Goal: Obtain resource: Download file/media

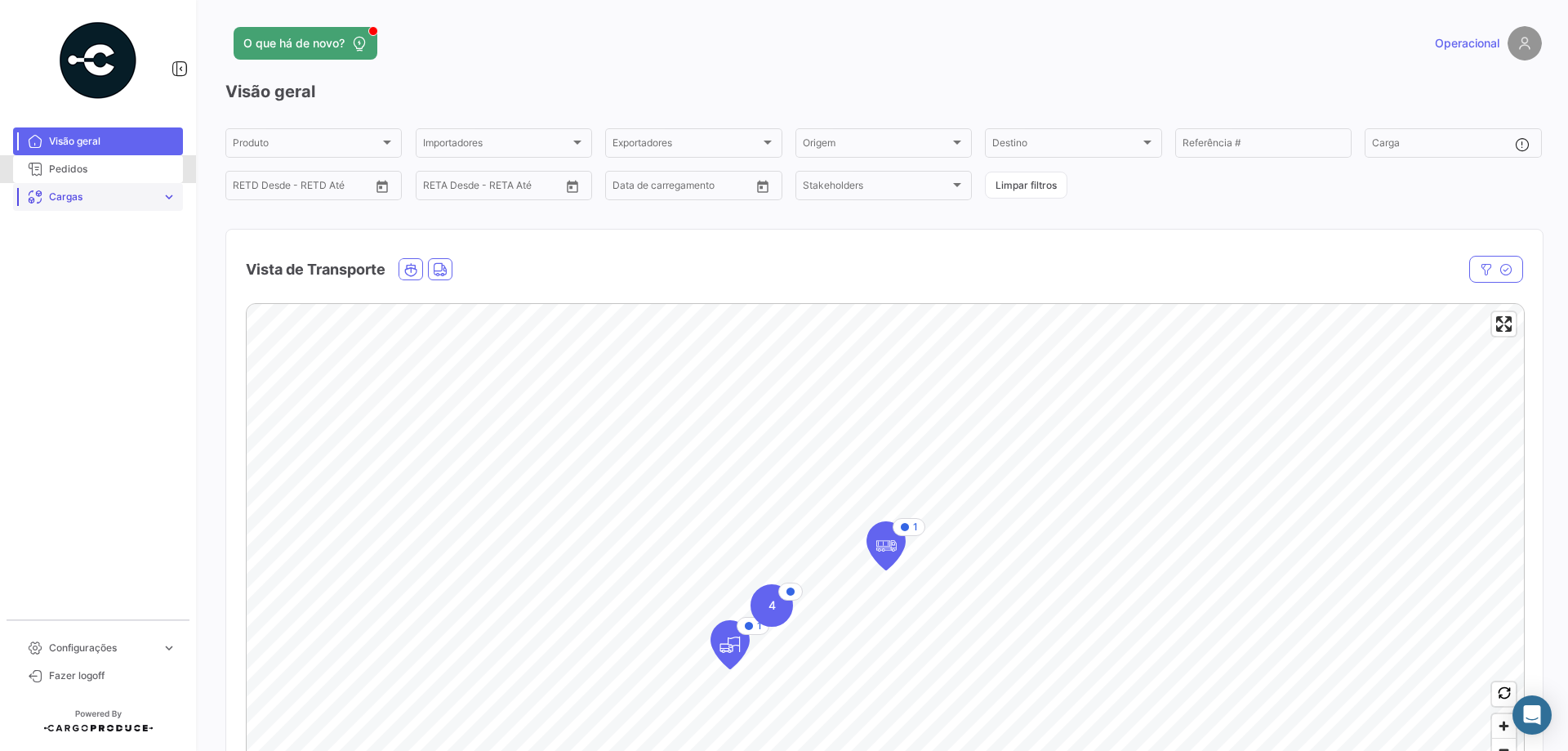
drag, startPoint x: 72, startPoint y: 179, endPoint x: 90, endPoint y: 184, distance: 18.7
click at [72, 185] on mat-nav-list "Visão geral Pedidos Cargas expand_more Carga Marítima Frete Terrestre Carga Mar…" at bounding box center [98, 367] width 196 height 492
click at [92, 164] on span "Pedidos" at bounding box center [112, 169] width 127 height 15
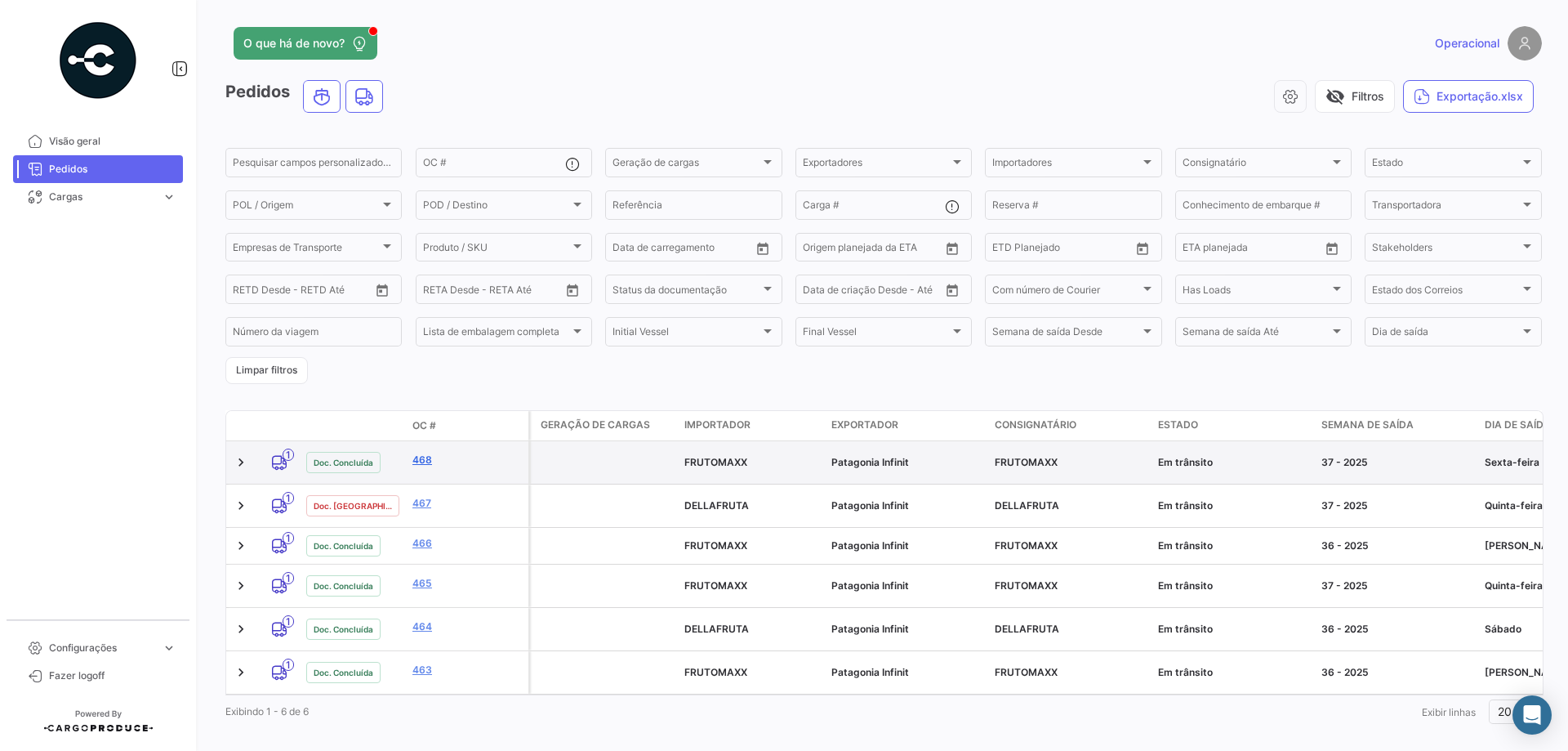
click at [423, 460] on link "468" at bounding box center [467, 459] width 110 height 15
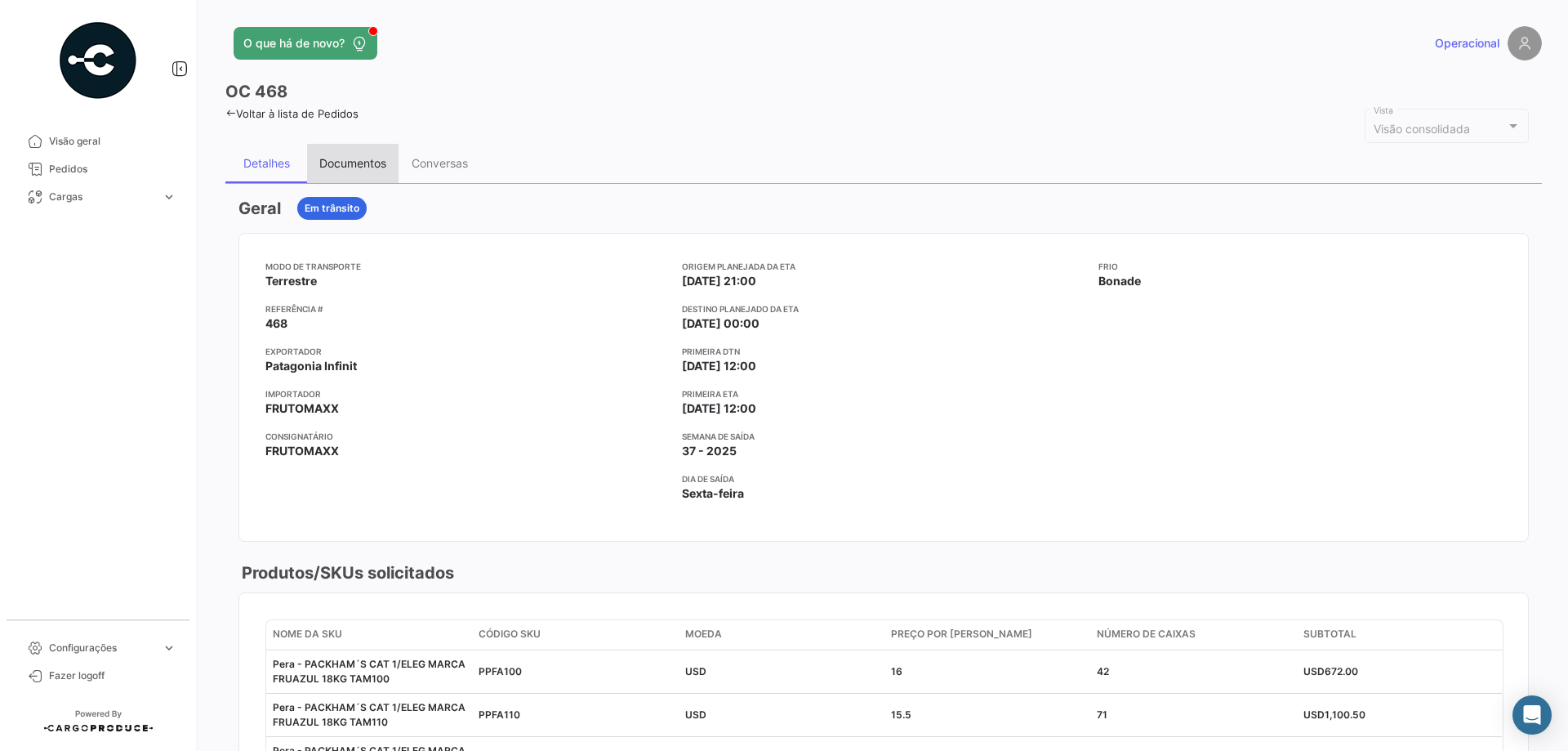
click at [367, 168] on div "Documentos" at bounding box center [352, 163] width 67 height 14
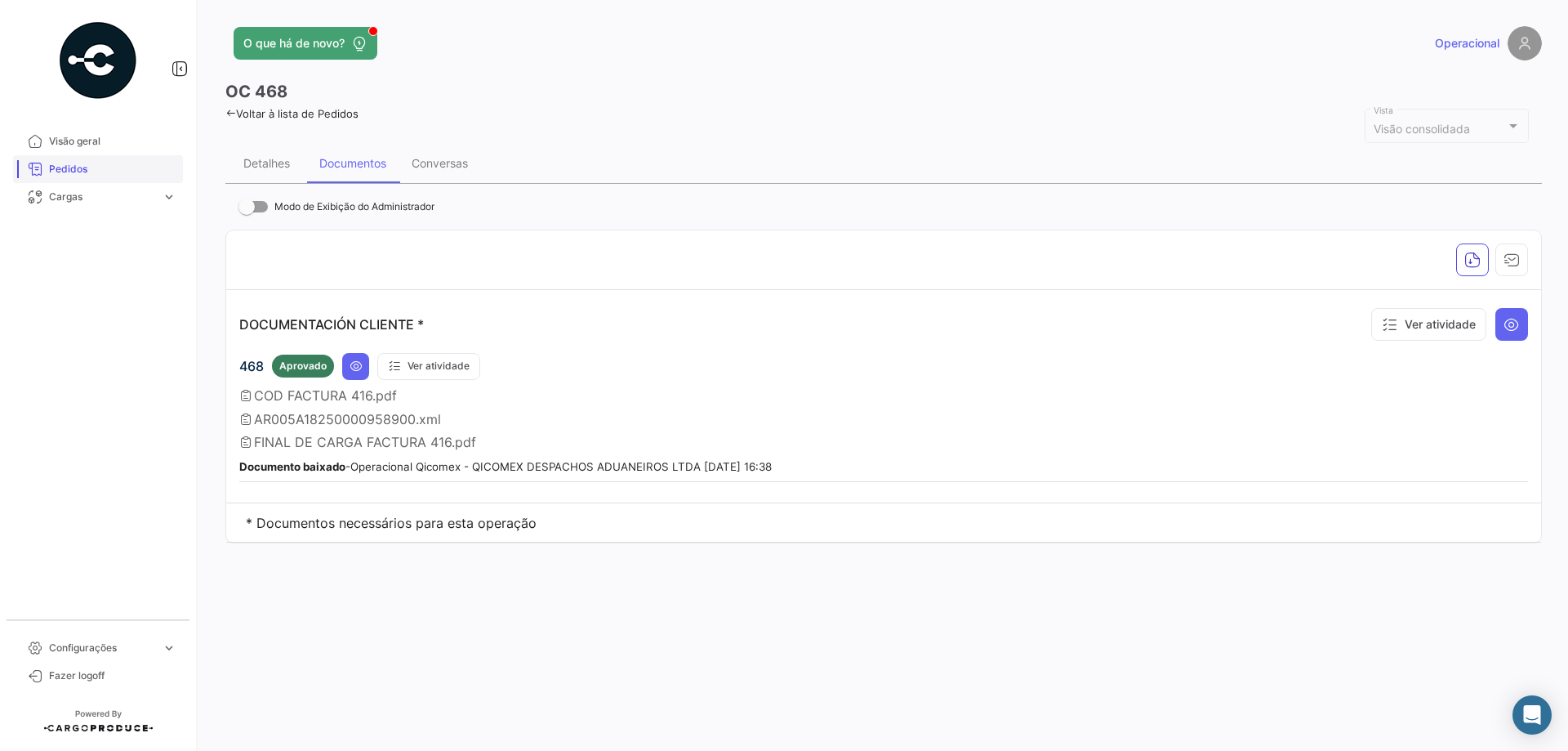
click at [83, 169] on span "Pedidos" at bounding box center [112, 169] width 127 height 15
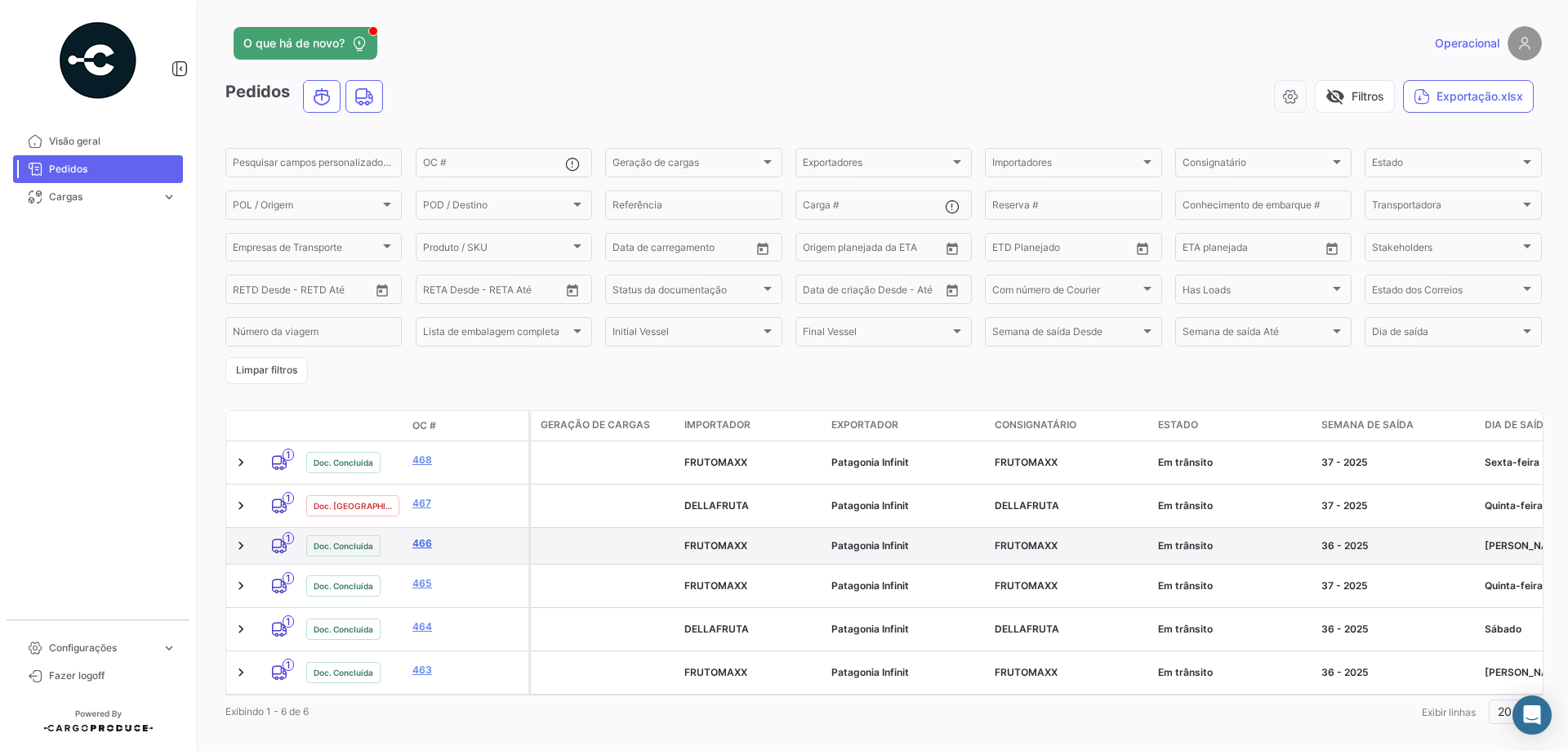
click at [414, 537] on link "466" at bounding box center [467, 542] width 110 height 15
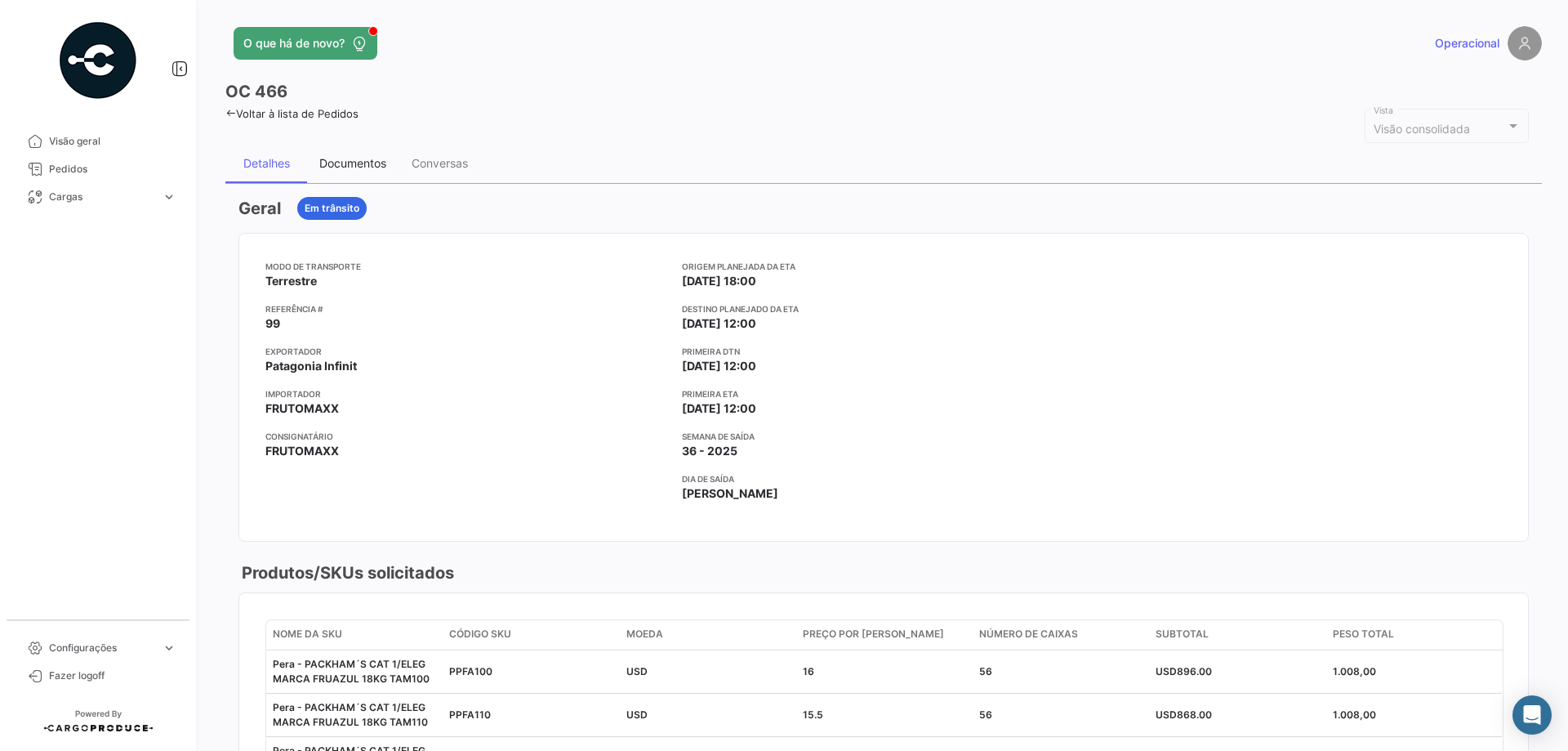
click at [330, 159] on div "Documentos" at bounding box center [352, 163] width 67 height 14
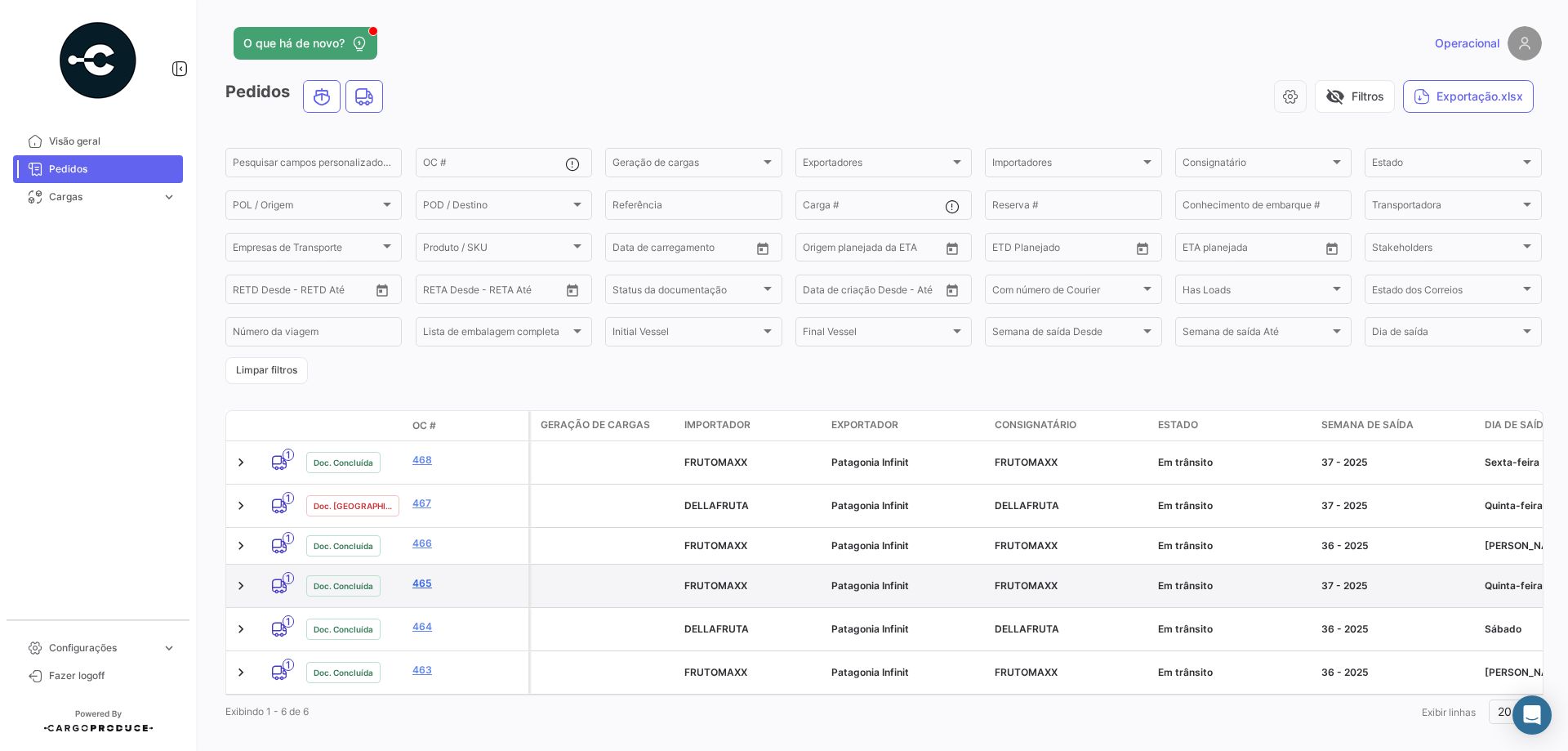
click at [427, 576] on link "465" at bounding box center [467, 583] width 110 height 15
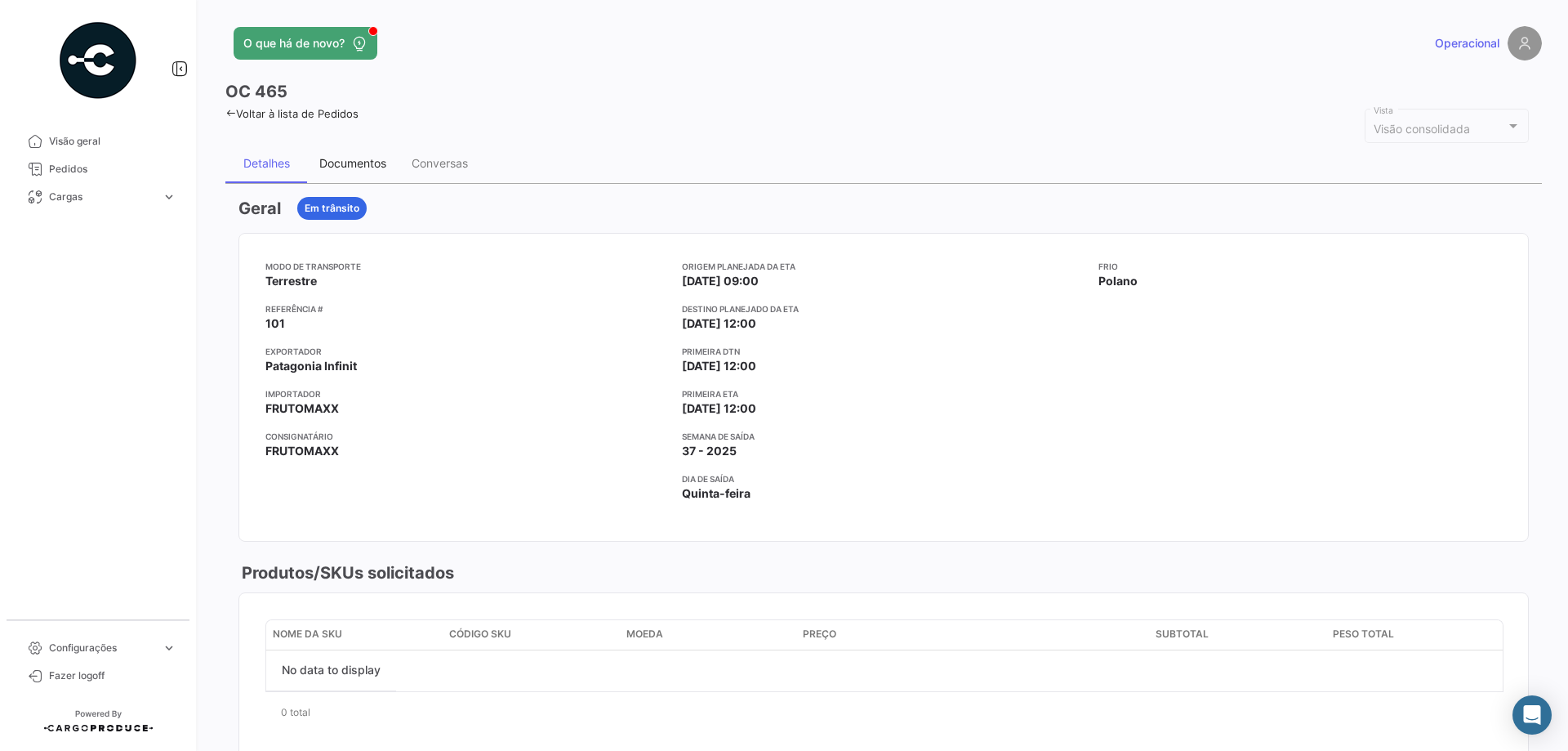
click at [330, 169] on div "Documentos" at bounding box center [352, 163] width 67 height 14
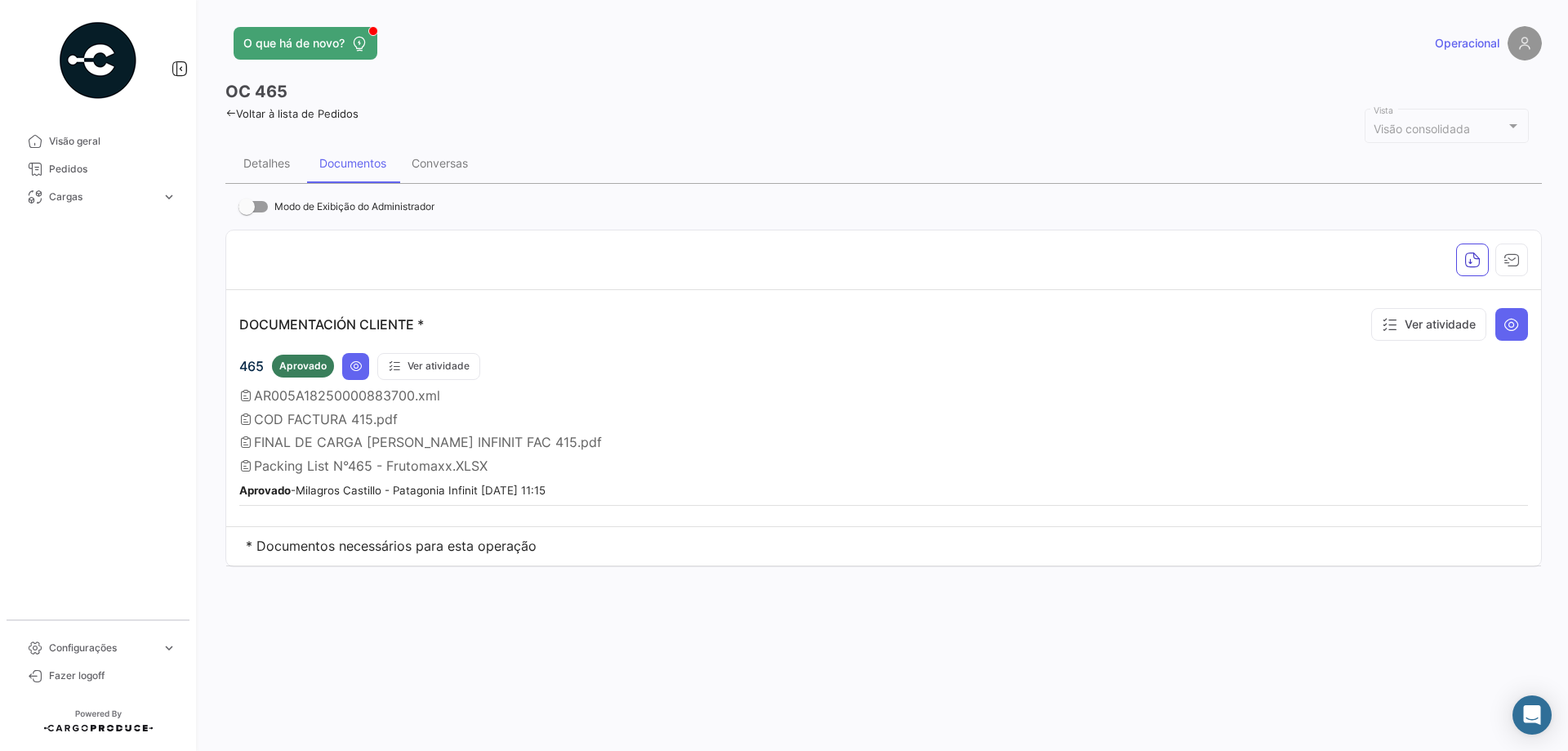
click at [390, 396] on span "AR005A18250000883700.xml" at bounding box center [346, 395] width 186 height 16
click at [365, 360] on button at bounding box center [355, 366] width 27 height 27
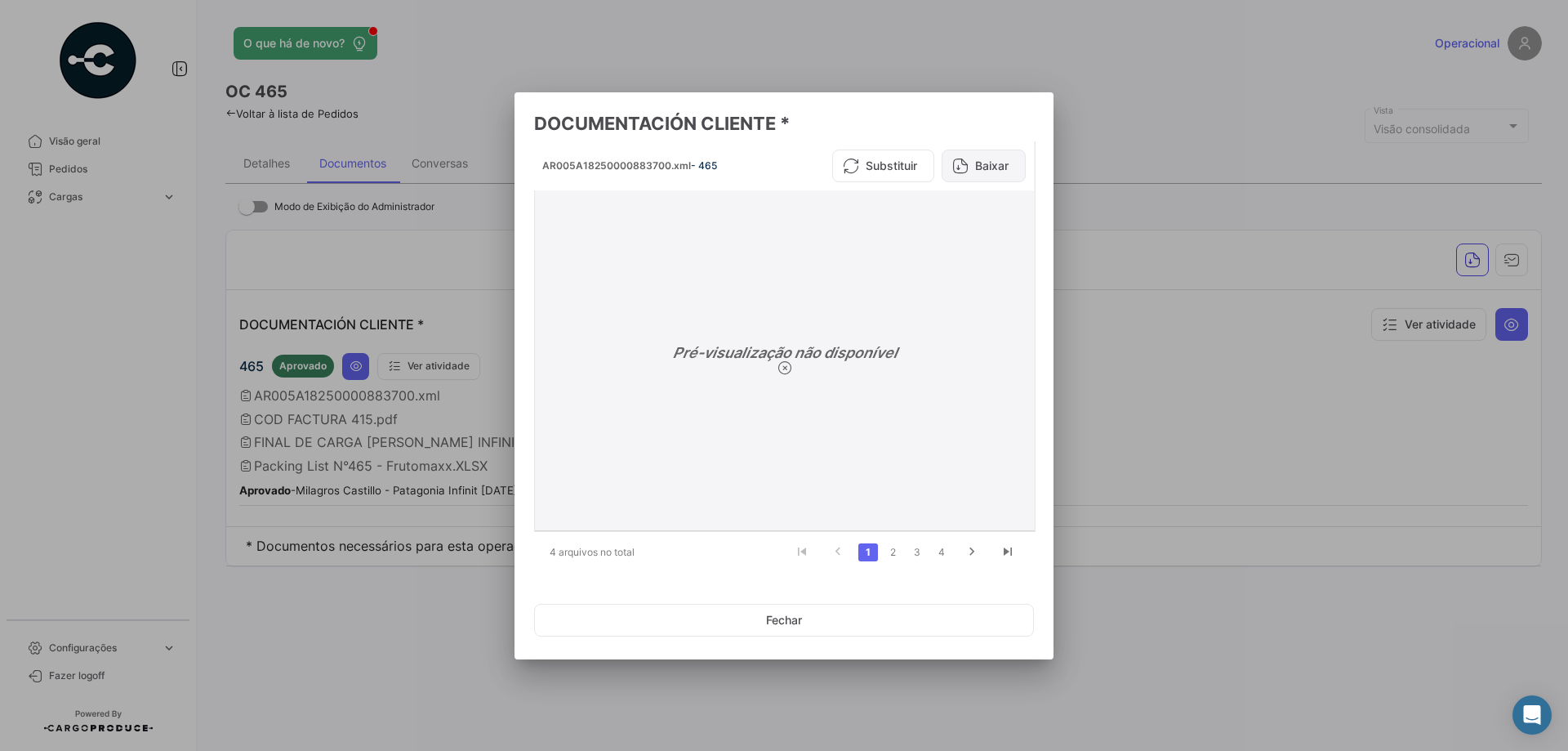
click at [978, 163] on button "Baixar" at bounding box center [983, 165] width 84 height 33
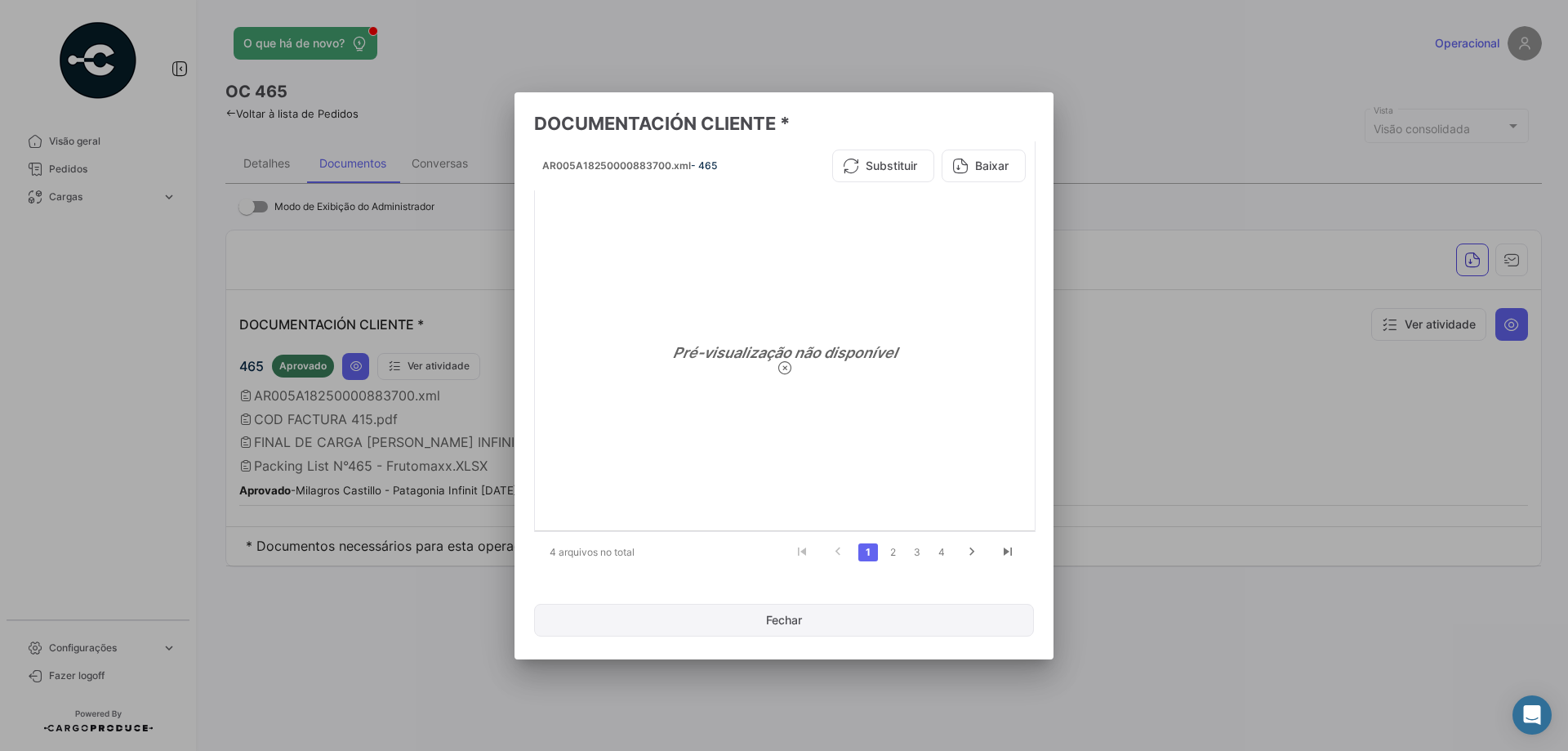
click at [808, 634] on button "Fechar" at bounding box center [784, 619] width 500 height 33
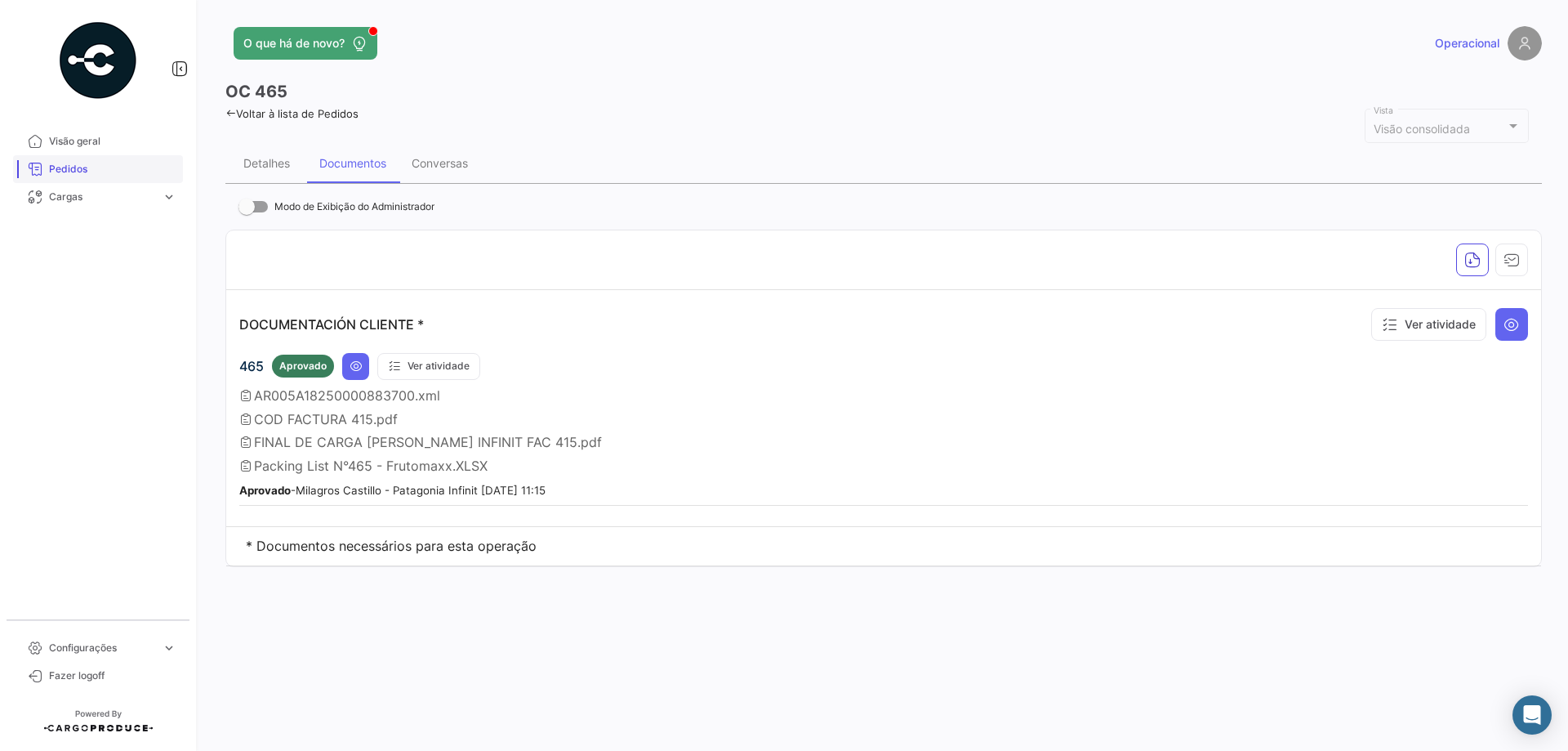
click at [82, 171] on span "Pedidos" at bounding box center [112, 169] width 127 height 15
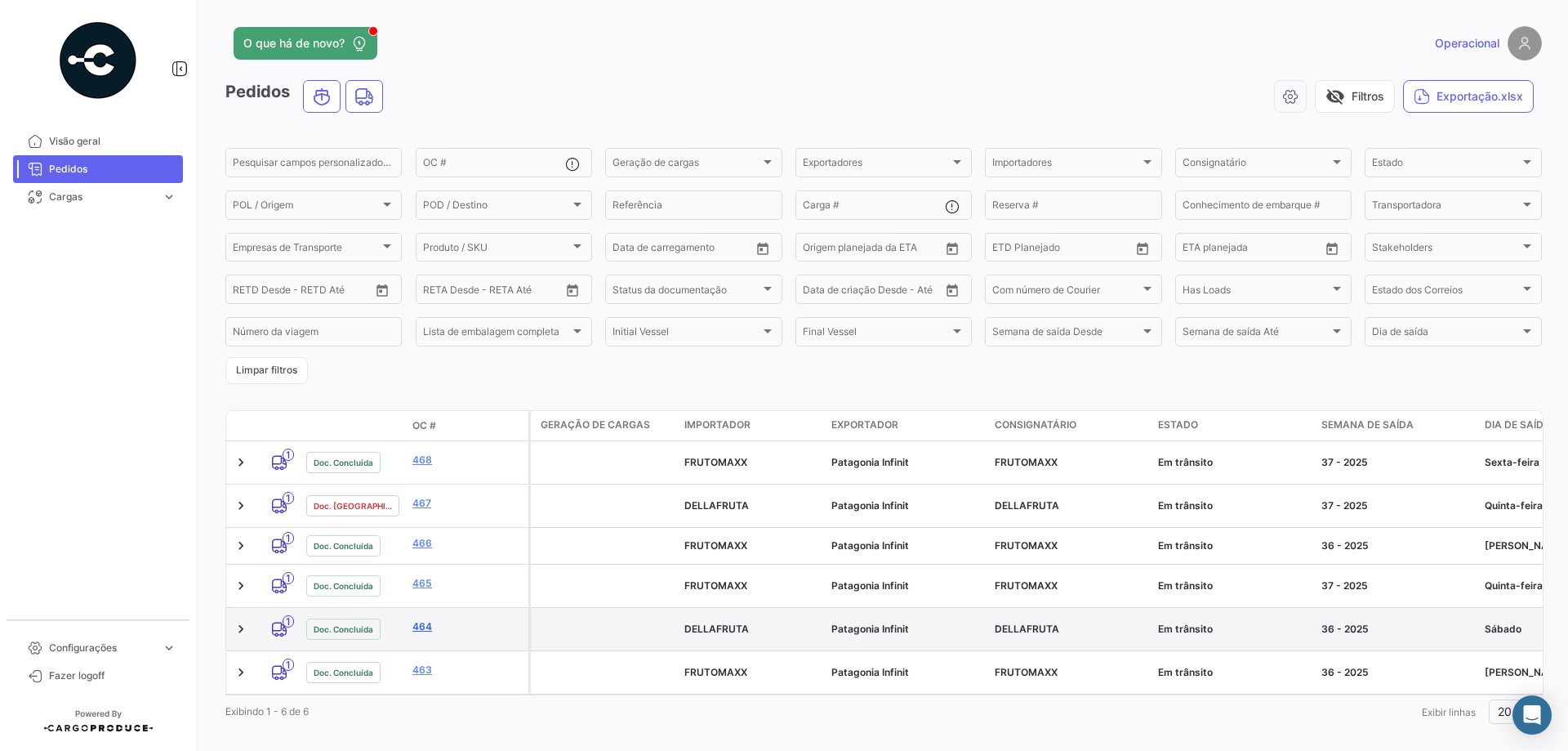
click at [416, 619] on link "464" at bounding box center [467, 626] width 110 height 15
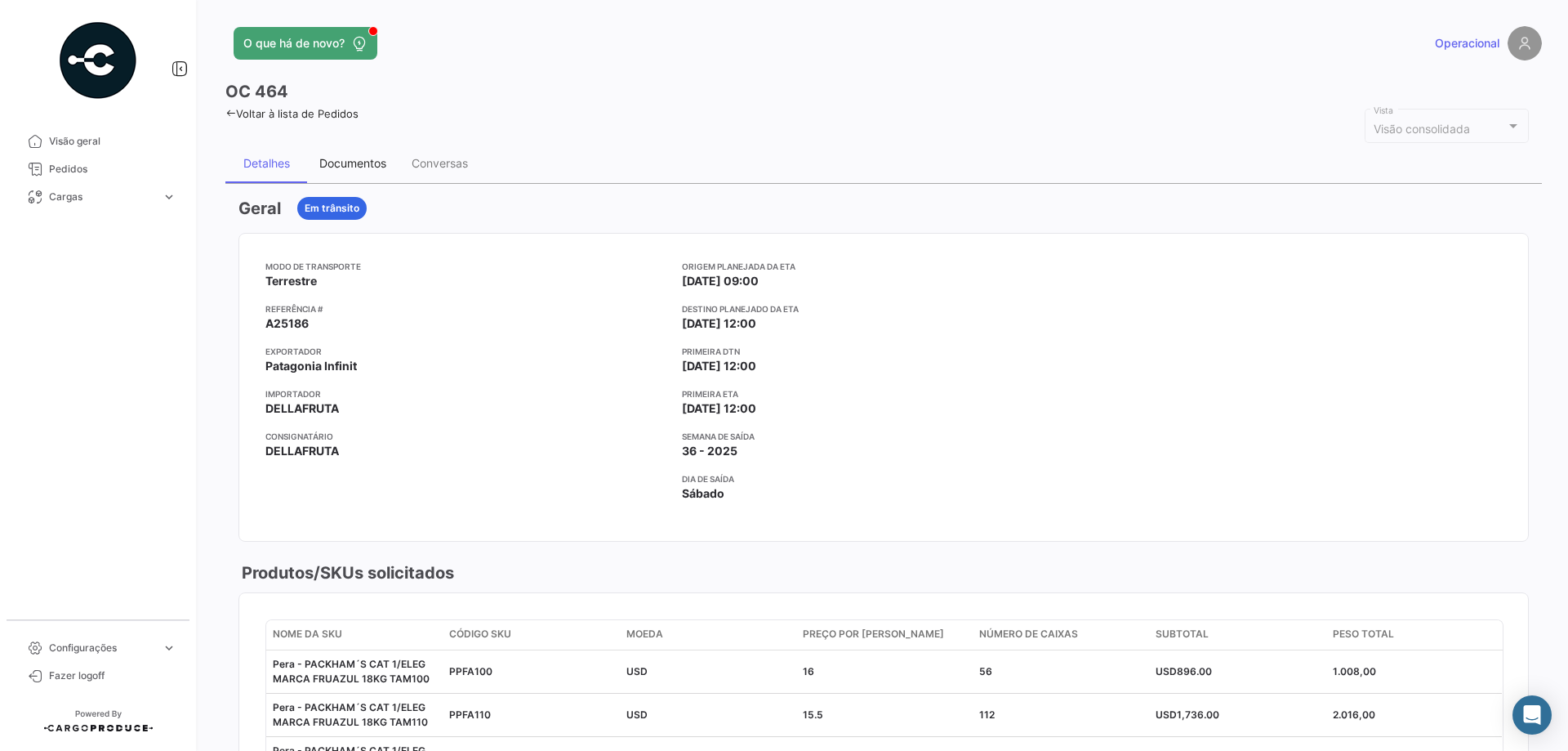
click at [345, 156] on div "Documentos" at bounding box center [352, 163] width 67 height 14
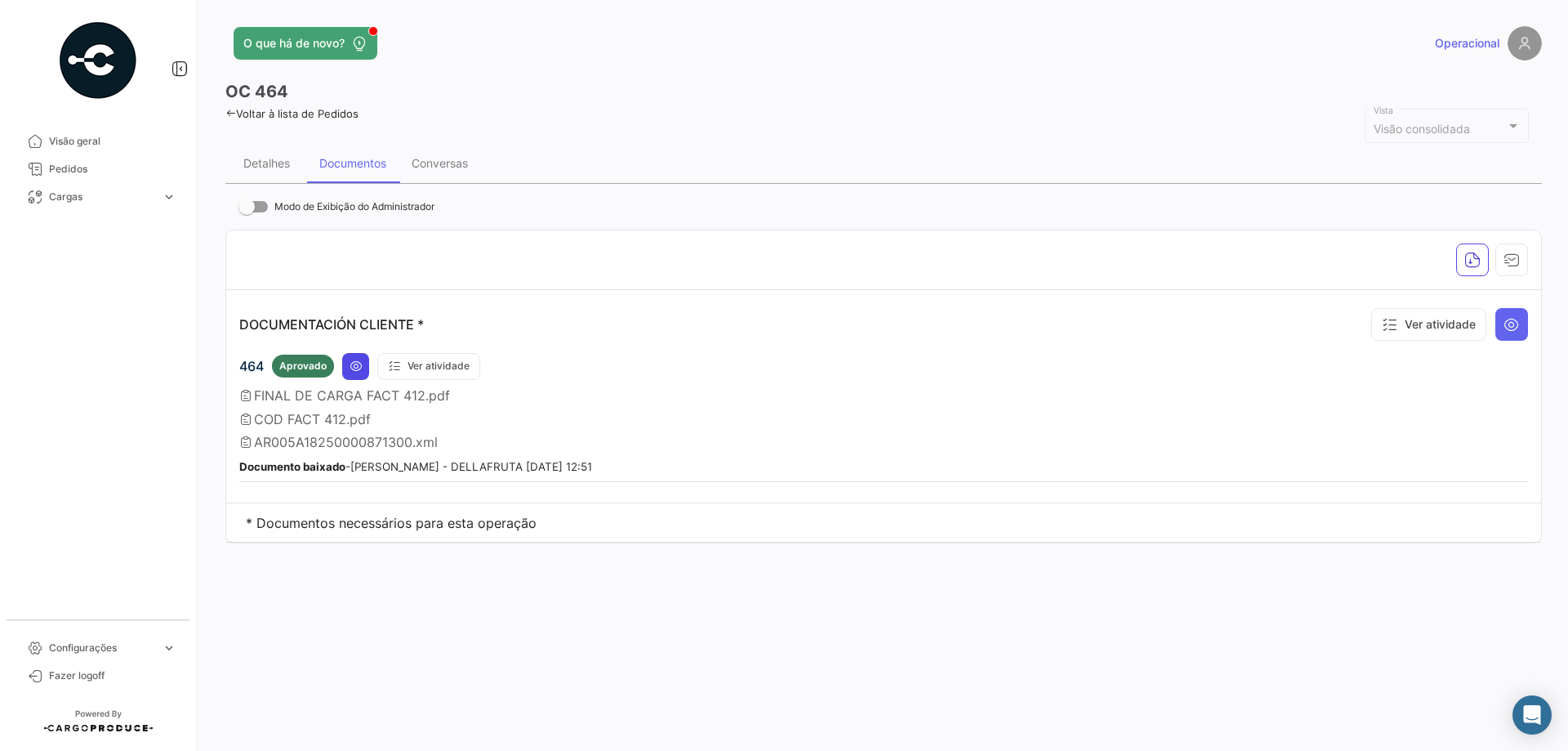
click at [355, 369] on icon at bounding box center [356, 366] width 13 height 13
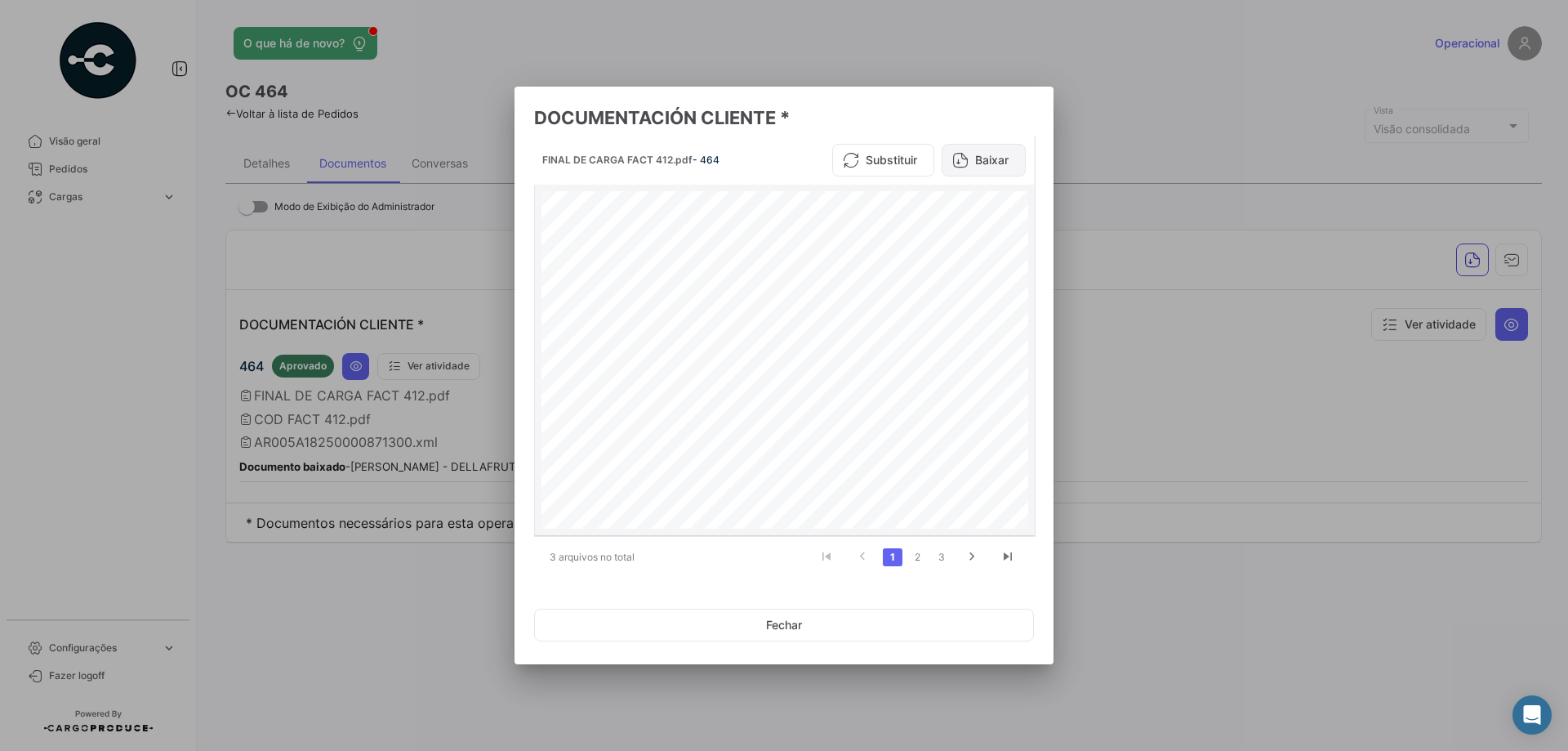
click at [975, 163] on button "Baixar" at bounding box center [983, 160] width 84 height 33
click at [794, 637] on button "Fechar" at bounding box center [784, 625] width 500 height 33
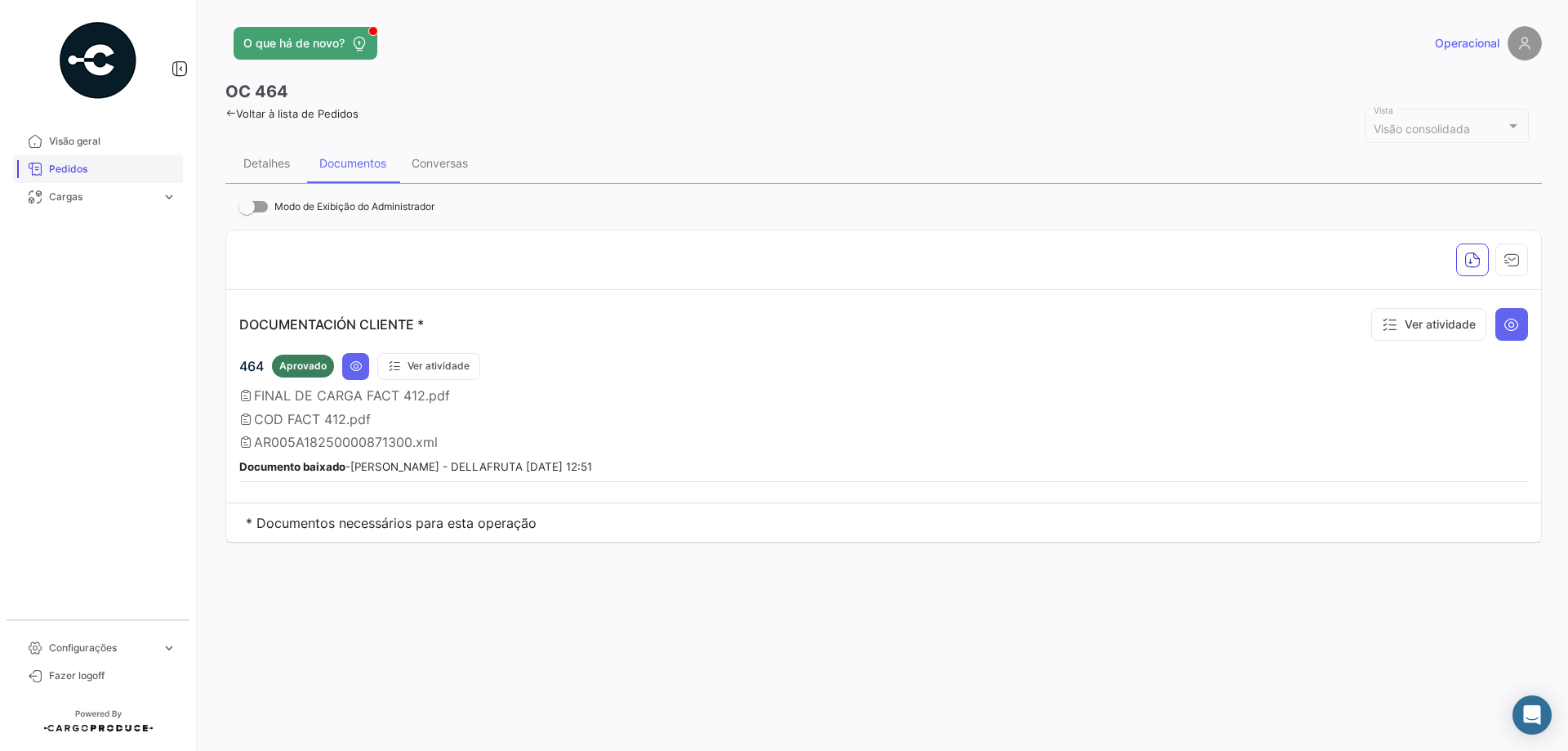
click at [108, 169] on span "Pedidos" at bounding box center [112, 169] width 127 height 15
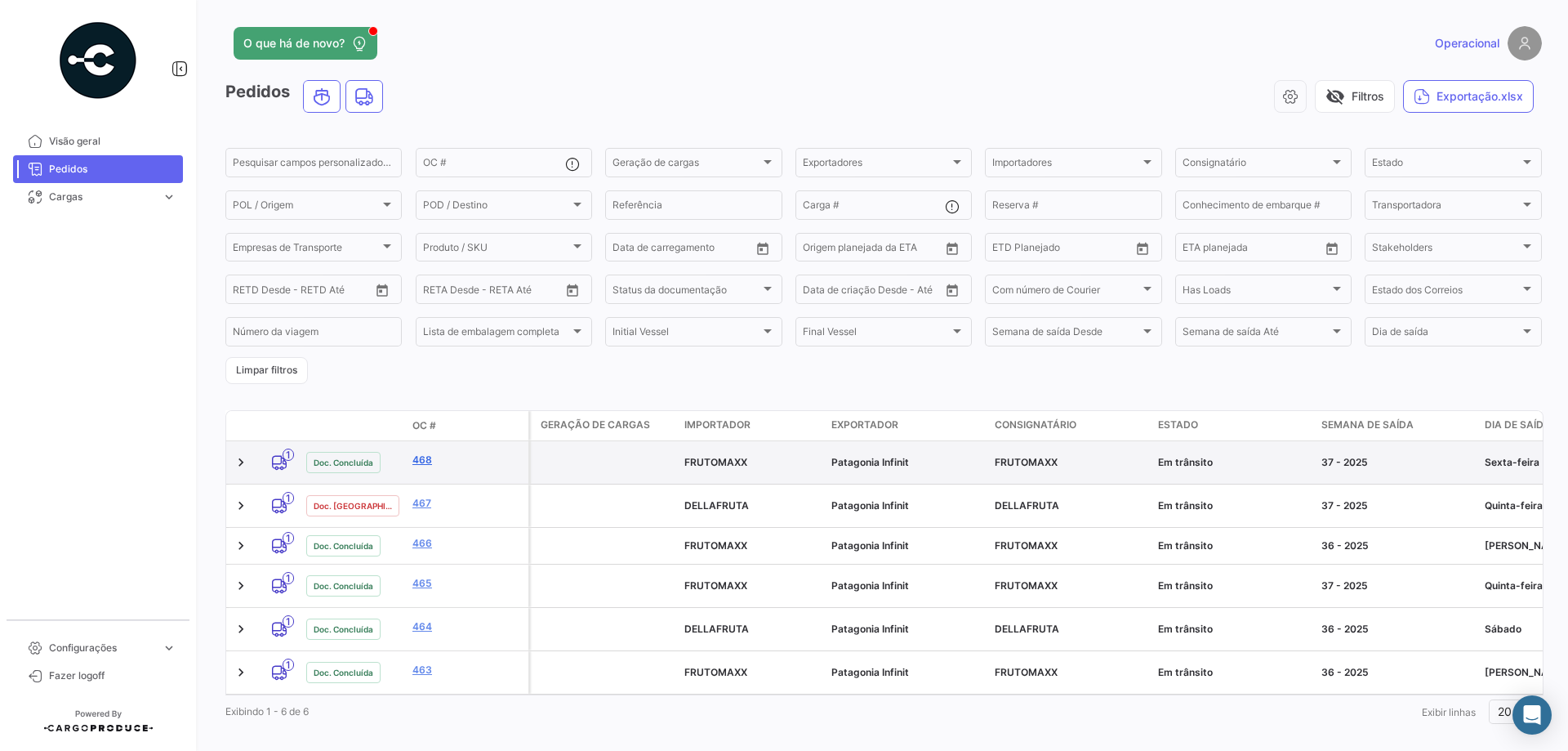
click at [416, 455] on link "468" at bounding box center [467, 459] width 110 height 15
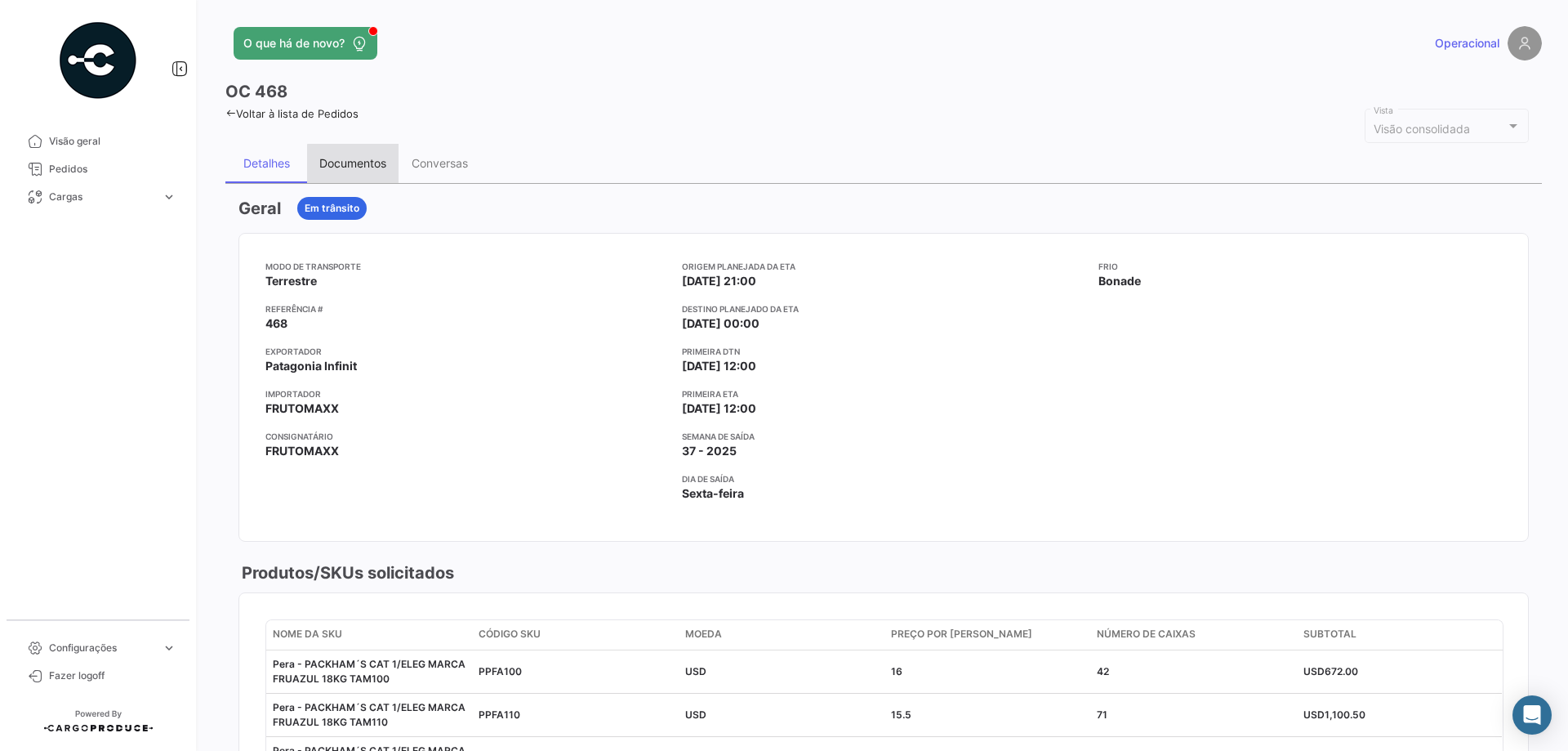
click at [367, 172] on div "Documentos" at bounding box center [353, 163] width 92 height 39
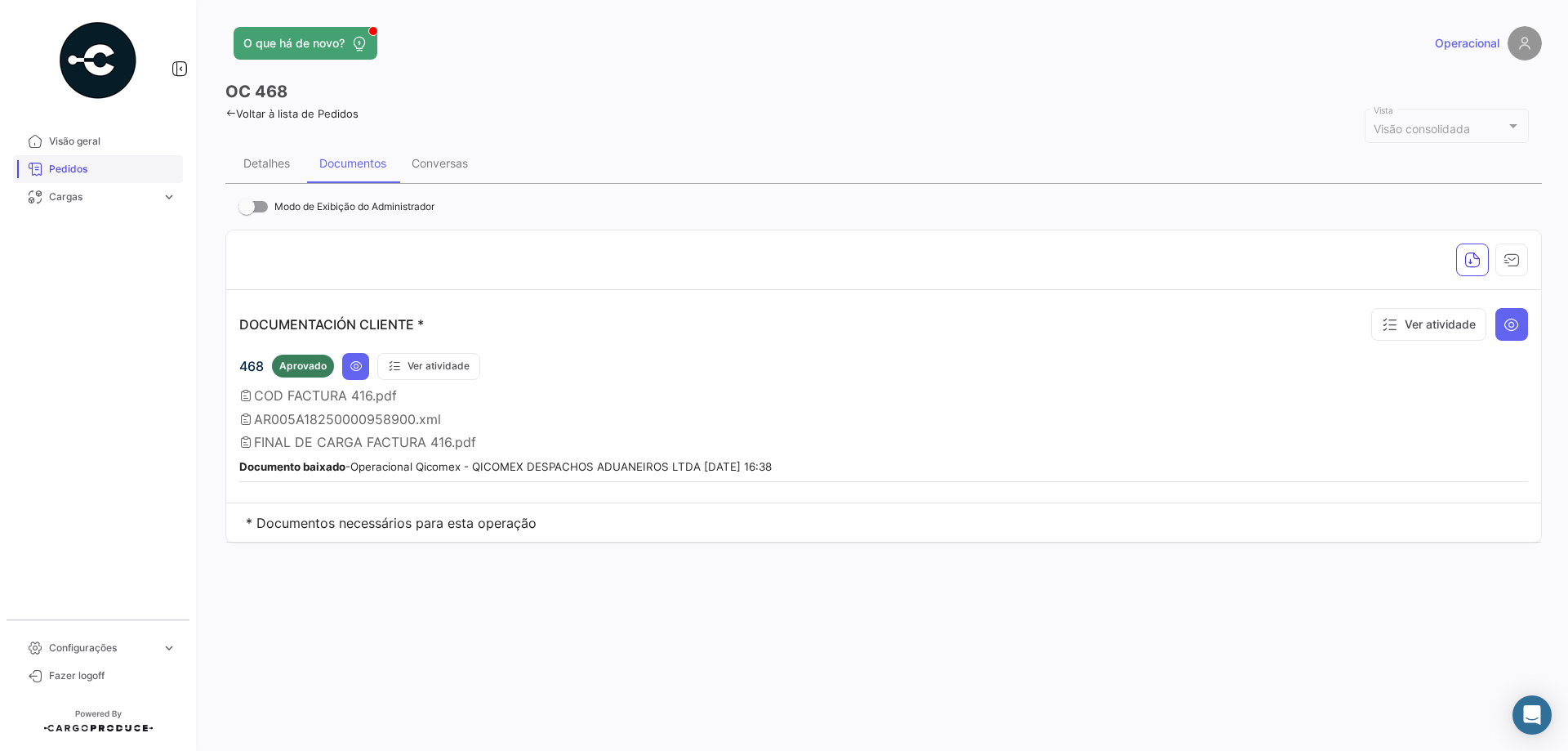
drag, startPoint x: 87, startPoint y: 171, endPoint x: 107, endPoint y: 178, distance: 21.2
click at [87, 173] on span "Pedidos" at bounding box center [112, 169] width 127 height 15
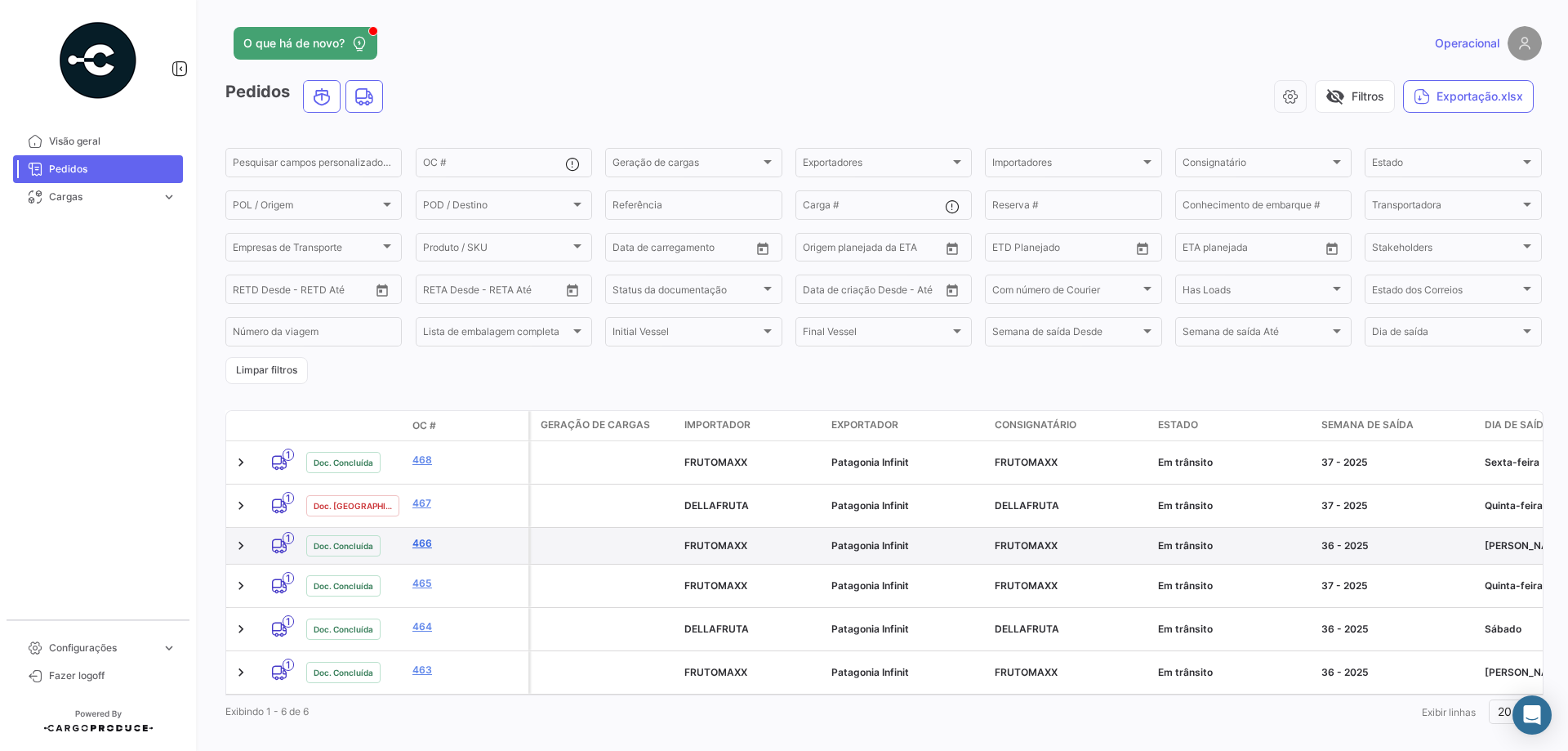
click at [424, 535] on link "466" at bounding box center [467, 542] width 110 height 15
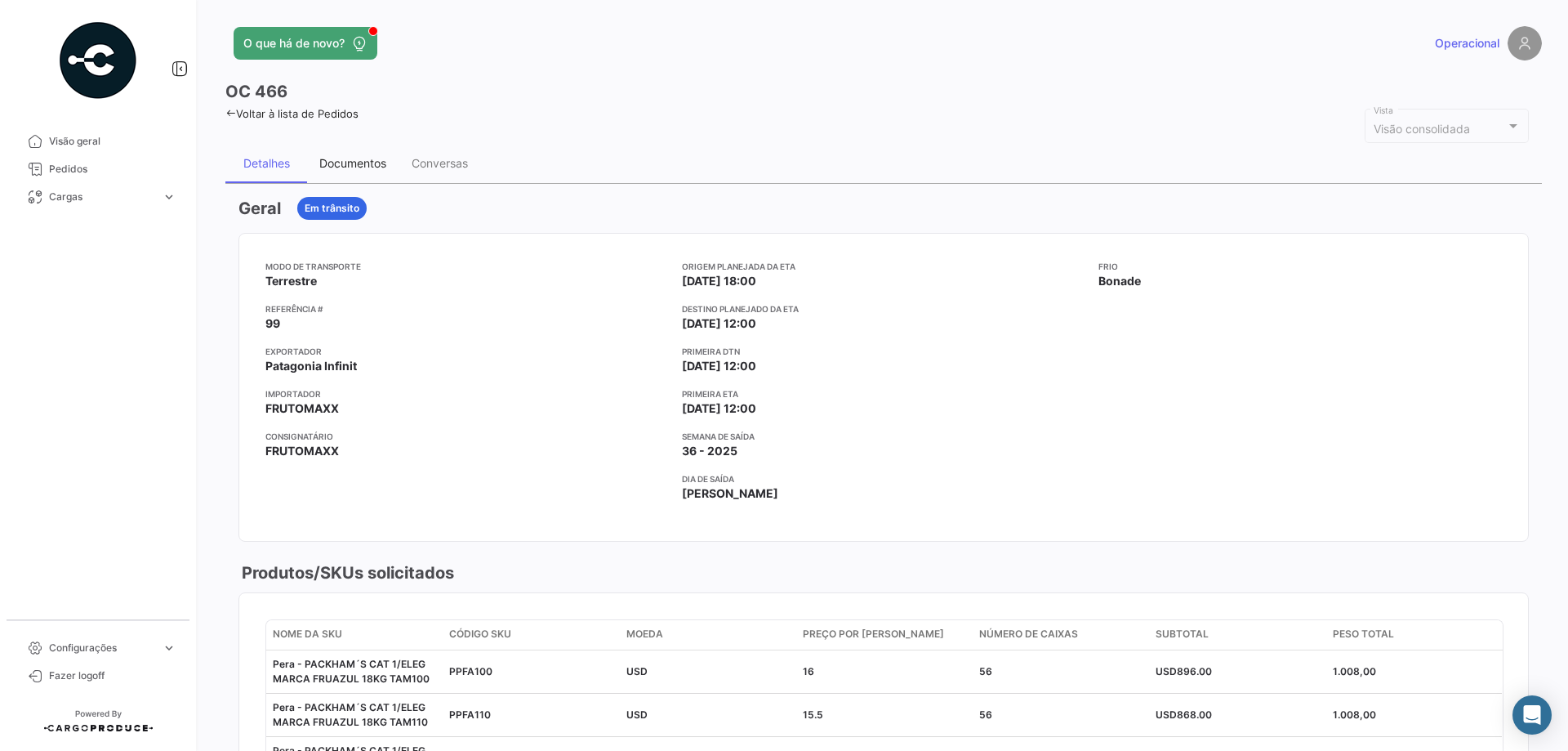
click at [383, 158] on div "Documentos" at bounding box center [352, 163] width 67 height 14
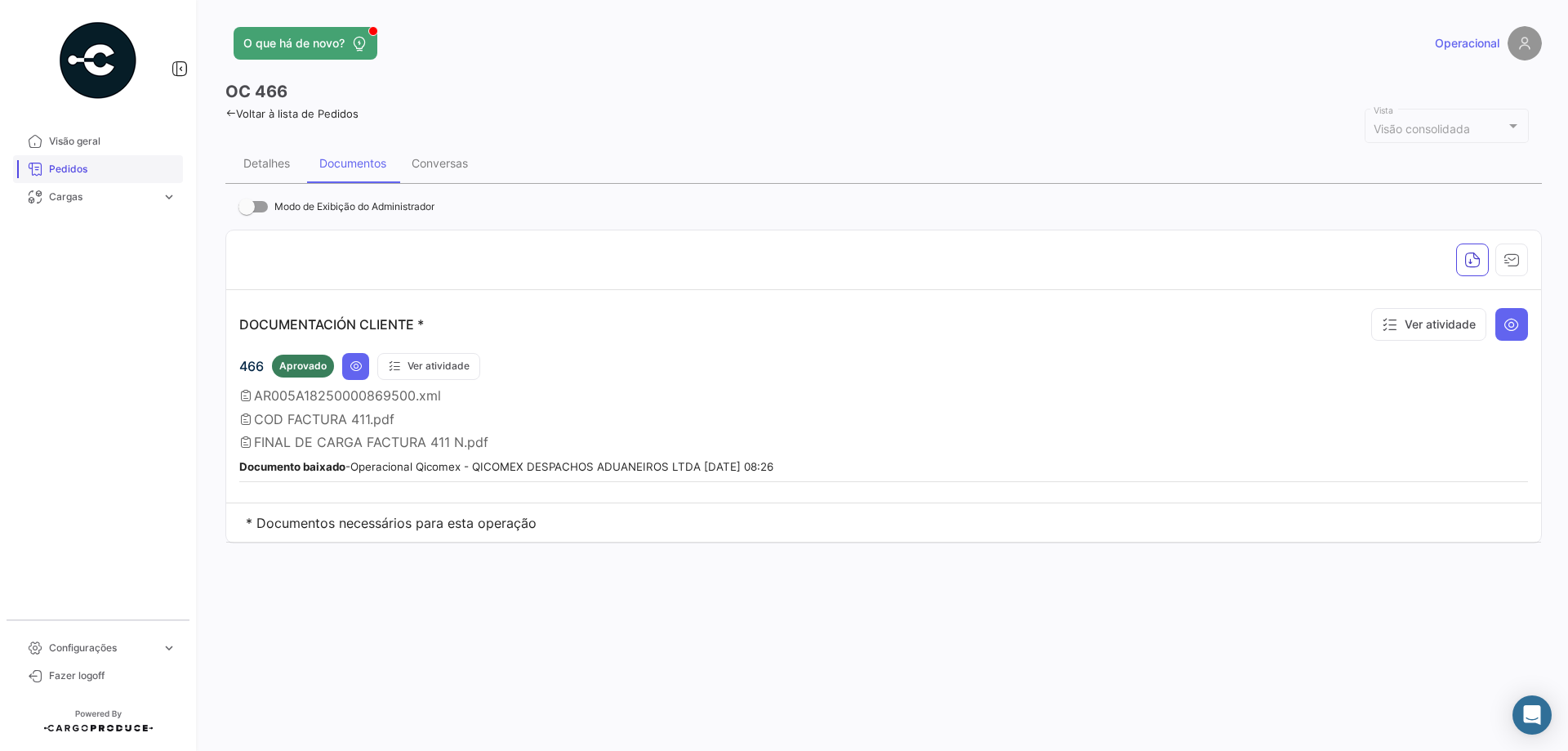
click at [108, 175] on span "Pedidos" at bounding box center [112, 169] width 127 height 15
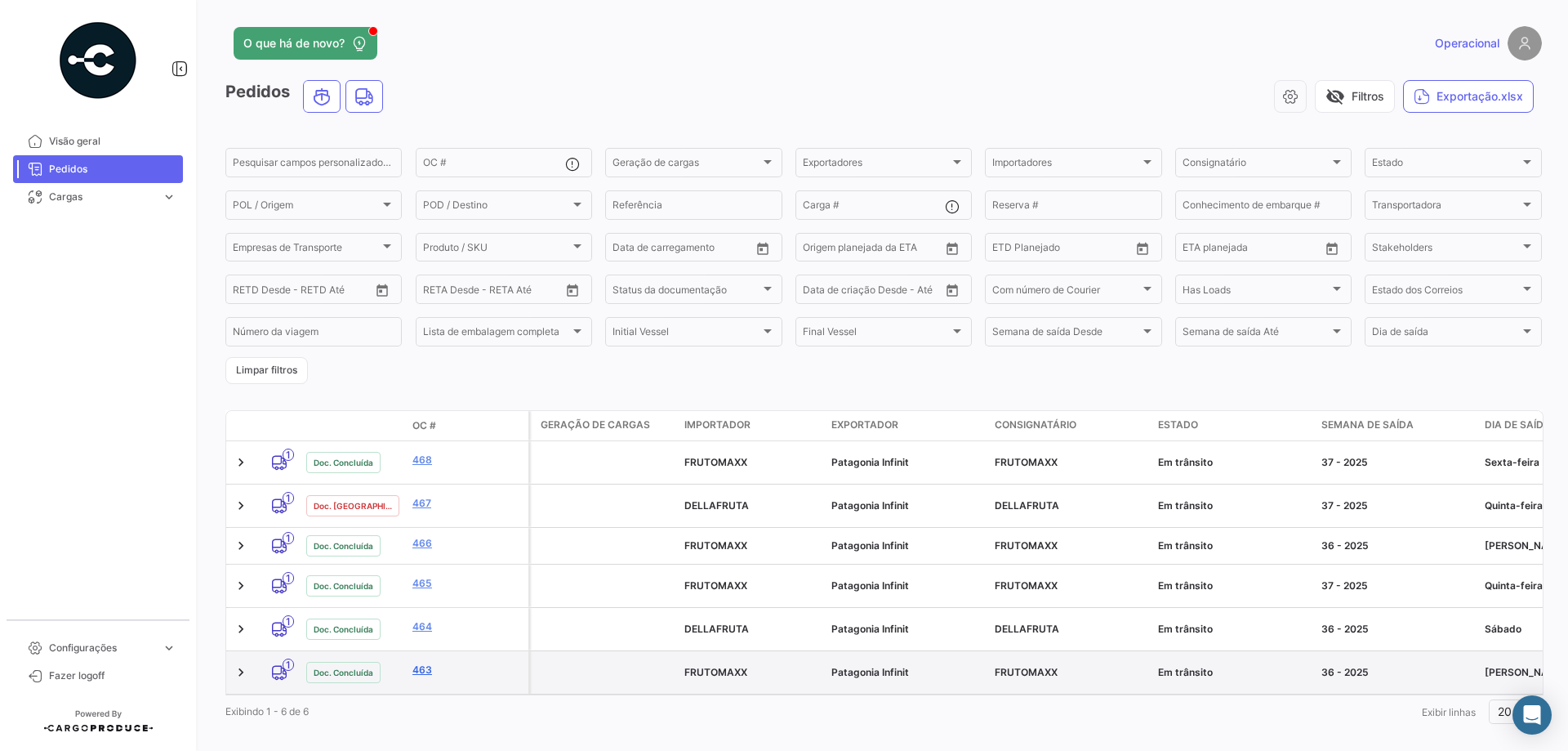
click at [425, 663] on link "463" at bounding box center [467, 670] width 110 height 15
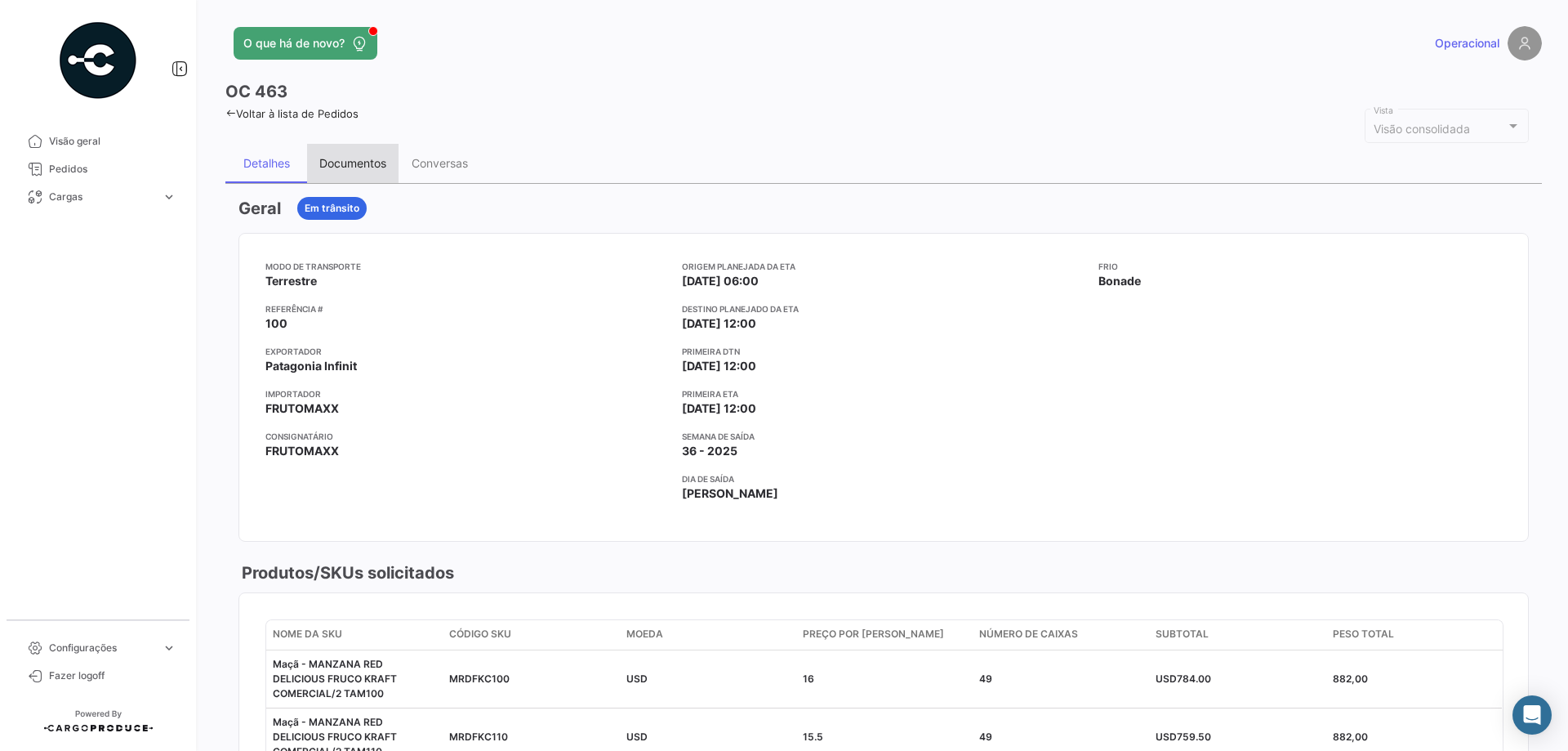
click at [348, 163] on div "Documentos" at bounding box center [352, 163] width 67 height 14
